Goal: Task Accomplishment & Management: Use online tool/utility

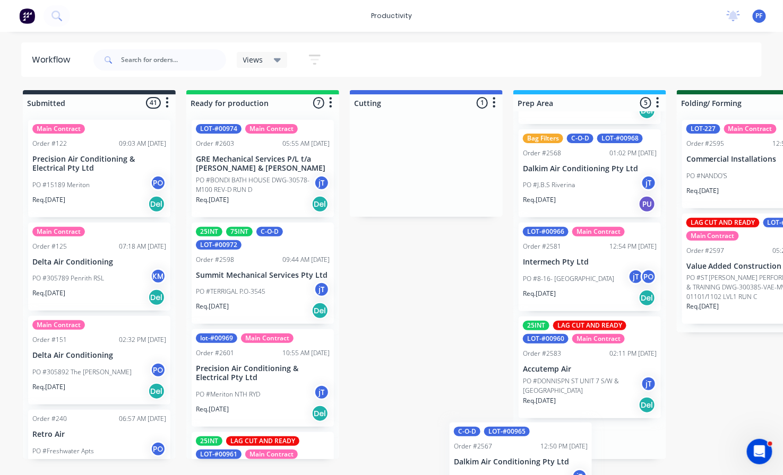
scroll to position [243, 0]
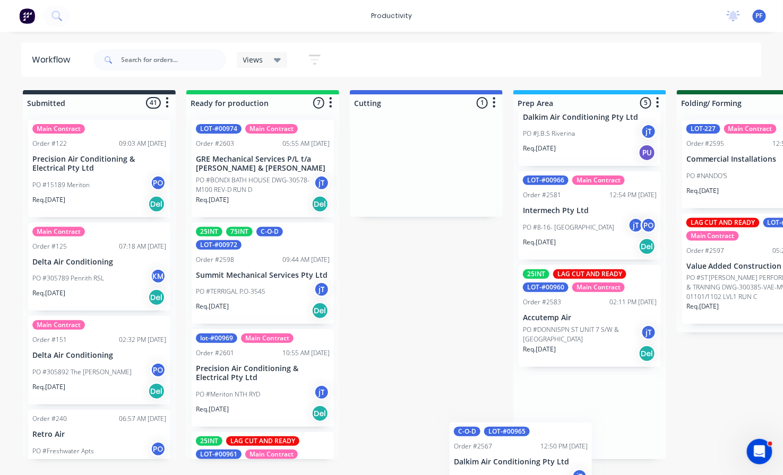
drag, startPoint x: 445, startPoint y: 262, endPoint x: 517, endPoint y: 466, distance: 216.8
click at [516, 412] on html "productivity productivity Workflow Planner Delivery Scheduling Timesheets No ne…" at bounding box center [391, 206] width 783 height 412
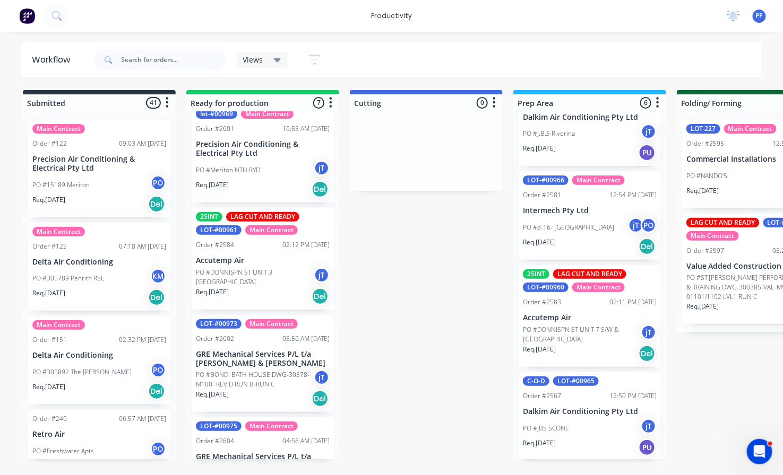
scroll to position [236, 0]
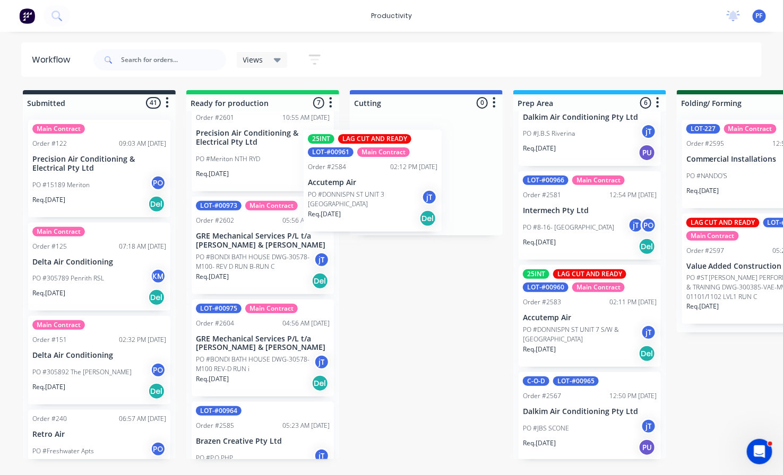
drag, startPoint x: 268, startPoint y: 241, endPoint x: 398, endPoint y: 168, distance: 148.5
